Goal: Task Accomplishment & Management: Manage account settings

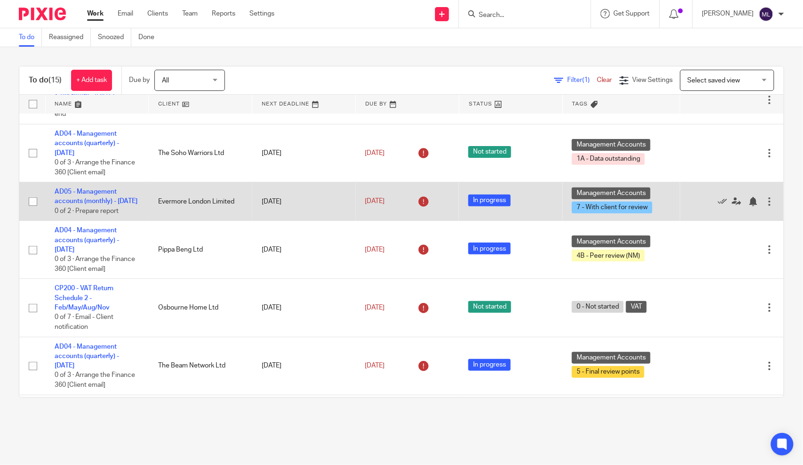
scroll to position [105, 0]
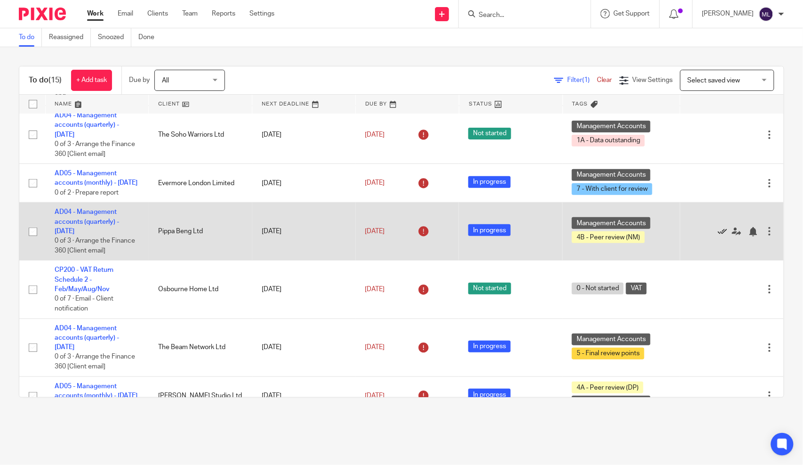
click at [718, 236] on icon at bounding box center [722, 231] width 9 height 9
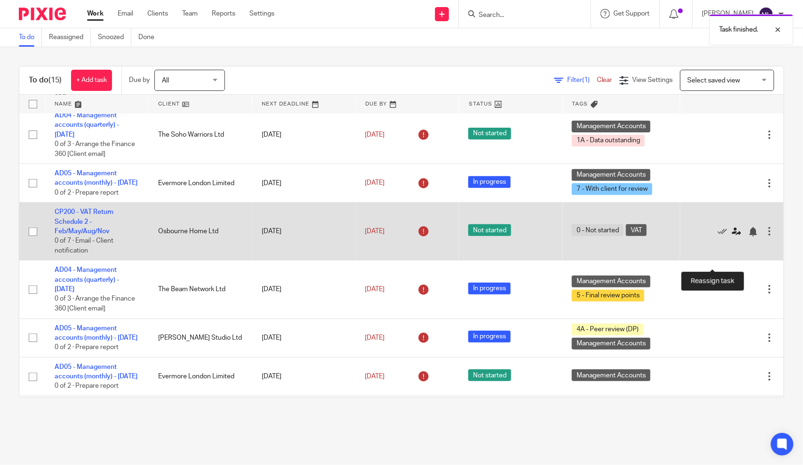
click at [732, 236] on icon at bounding box center [736, 231] width 9 height 9
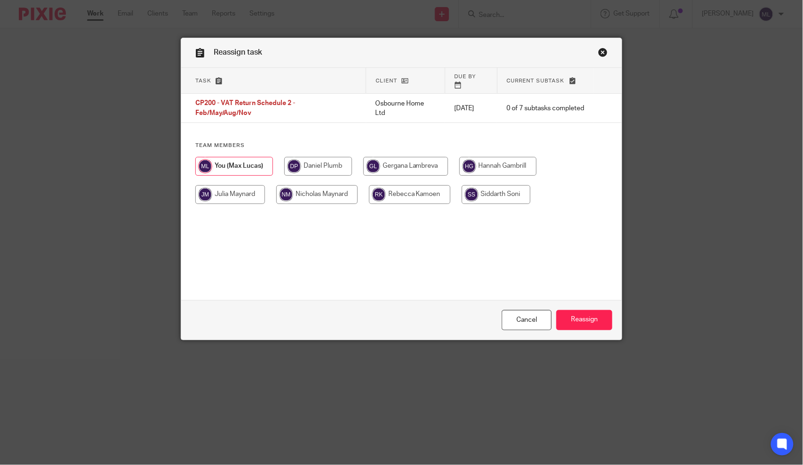
click at [319, 187] on input "radio" at bounding box center [316, 194] width 81 height 19
radio input "true"
click at [583, 322] on input "Reassign" at bounding box center [585, 320] width 56 height 20
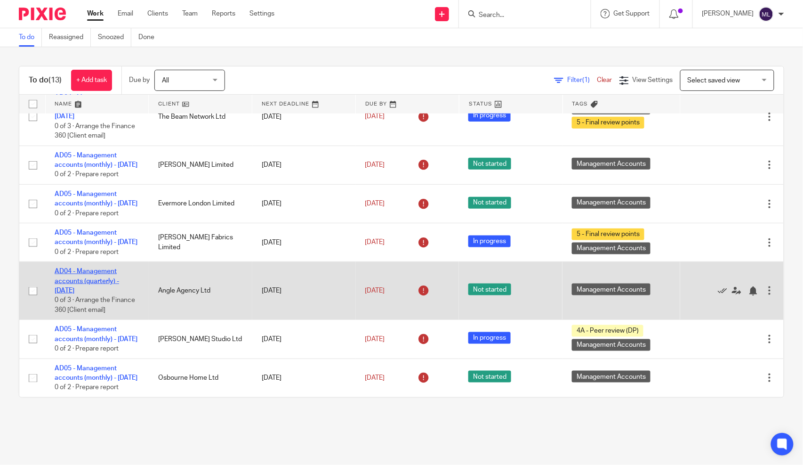
scroll to position [407, 0]
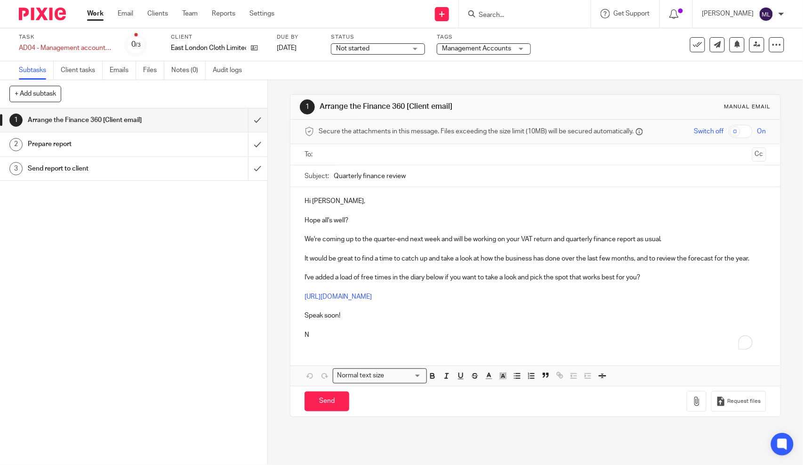
click at [407, 46] on div "Not started Not started" at bounding box center [378, 48] width 94 height 11
click at [479, 48] on span "Management Accounts" at bounding box center [476, 48] width 69 height 7
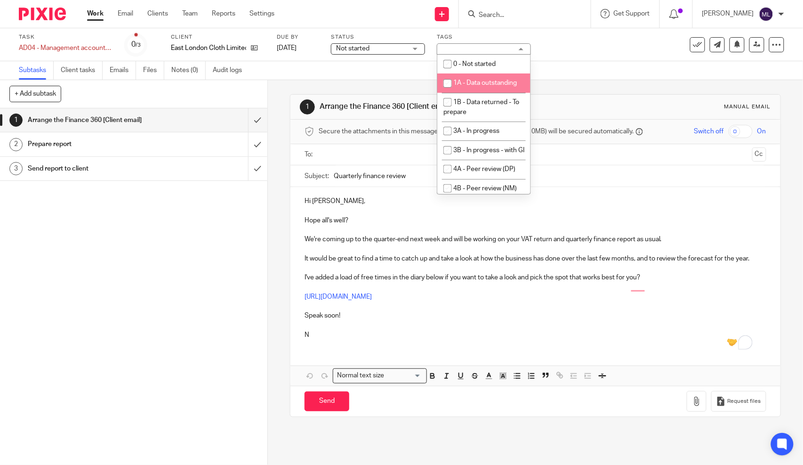
click at [477, 85] on span "1A - Data outstanding" at bounding box center [485, 83] width 64 height 7
checkbox input "true"
click at [575, 70] on div "Subtasks Client tasks Emails Files Notes (0) Audit logs" at bounding box center [401, 70] width 803 height 19
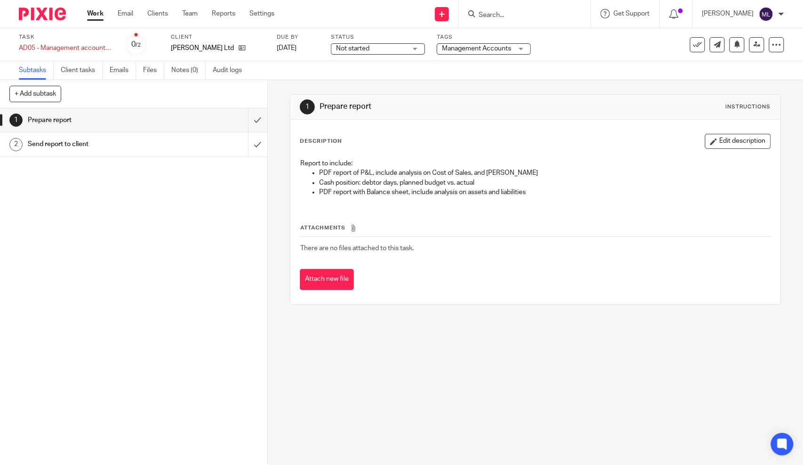
click at [454, 51] on span "Management Accounts" at bounding box center [476, 48] width 69 height 7
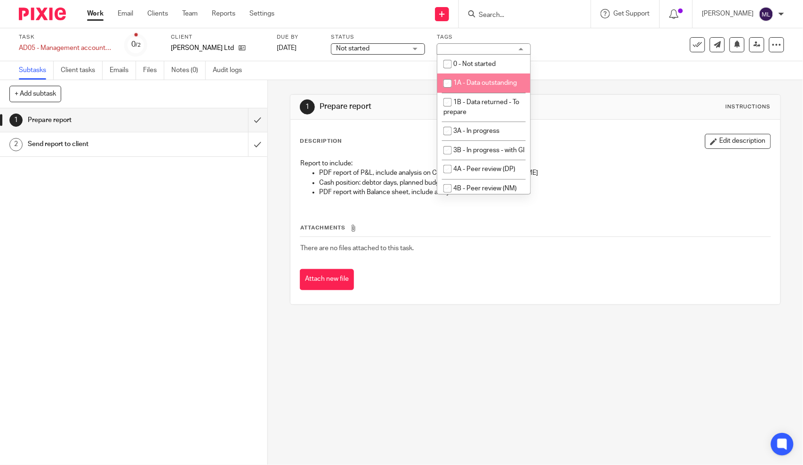
click at [474, 87] on li "1A - Data outstanding" at bounding box center [483, 82] width 93 height 19
checkbox input "true"
click at [587, 75] on div "Subtasks Client tasks Emails Files Notes (0) Audit logs" at bounding box center [401, 70] width 803 height 19
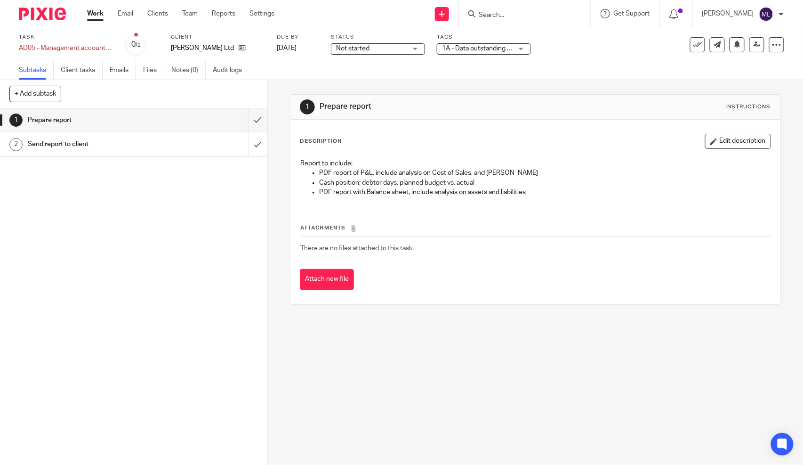
click at [402, 41] on div "Status Not started Not started Not started In progress 1" at bounding box center [378, 44] width 94 height 23
click at [399, 46] on span "Not started" at bounding box center [371, 49] width 71 height 10
click at [398, 78] on li "In progress" at bounding box center [377, 82] width 93 height 19
click at [475, 76] on div "Subtasks Client tasks Emails Files Notes (0) Audit logs" at bounding box center [401, 70] width 803 height 19
click at [483, 52] on span "4A - Peer review (DP) + 1" at bounding box center [479, 49] width 71 height 10
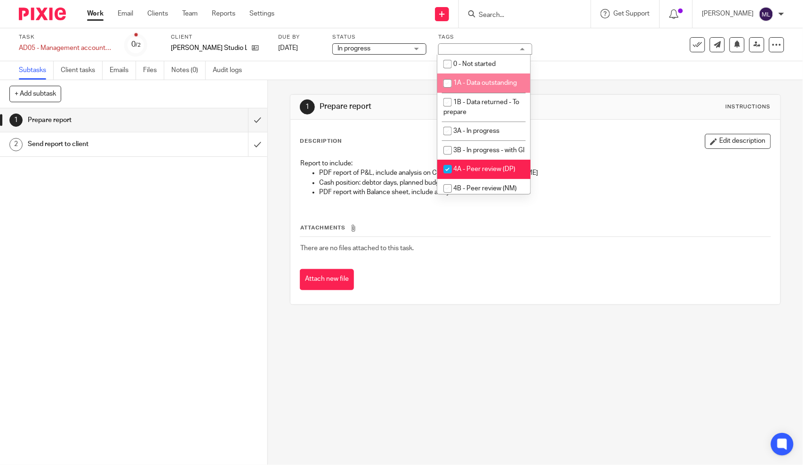
click at [484, 76] on li "1A - Data outstanding" at bounding box center [483, 82] width 93 height 19
checkbox input "true"
click at [554, 73] on div "Subtasks Client tasks Emails Files Notes (0) Audit logs" at bounding box center [401, 70] width 803 height 19
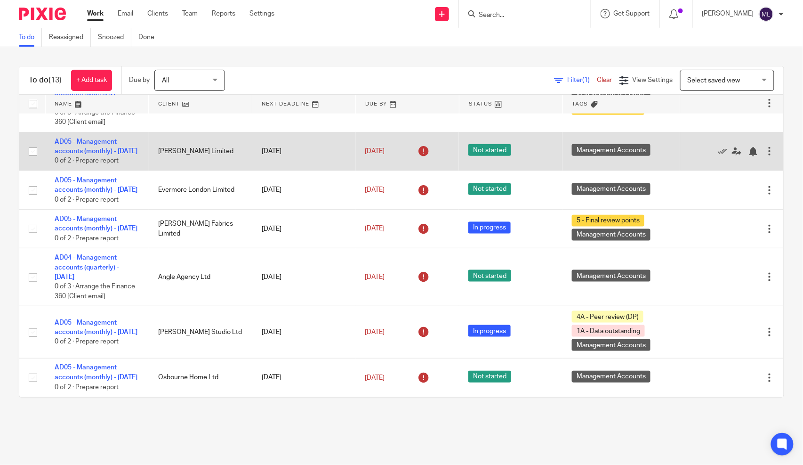
scroll to position [411, 0]
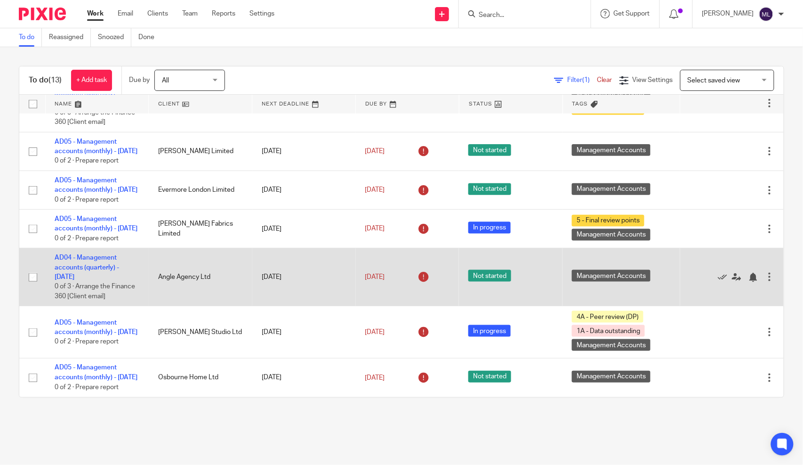
click at [471, 270] on span "Not started" at bounding box center [489, 276] width 43 height 12
